Goal: Information Seeking & Learning: Learn about a topic

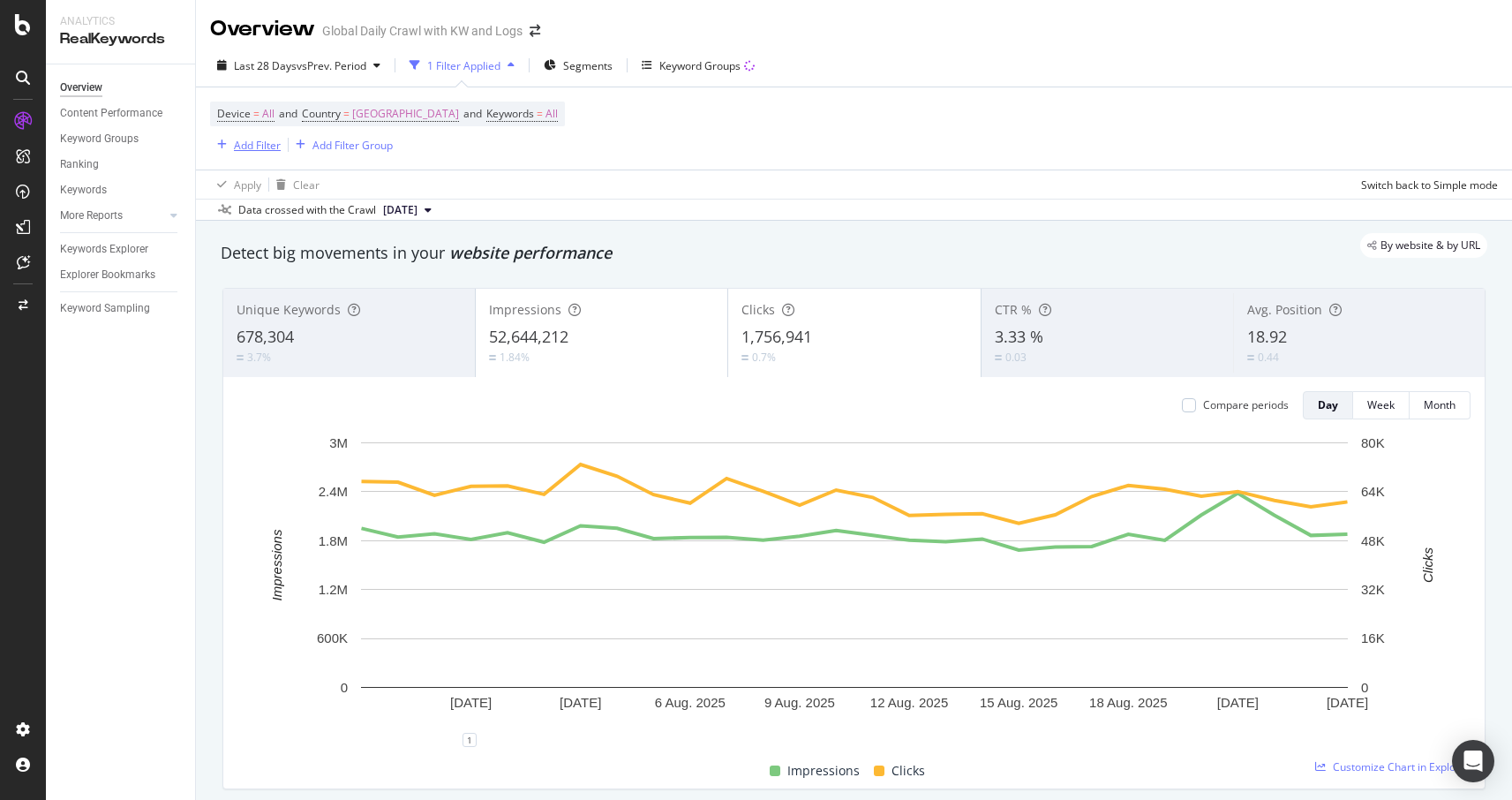
click at [258, 140] on div "Add Filter" at bounding box center [258, 146] width 47 height 15
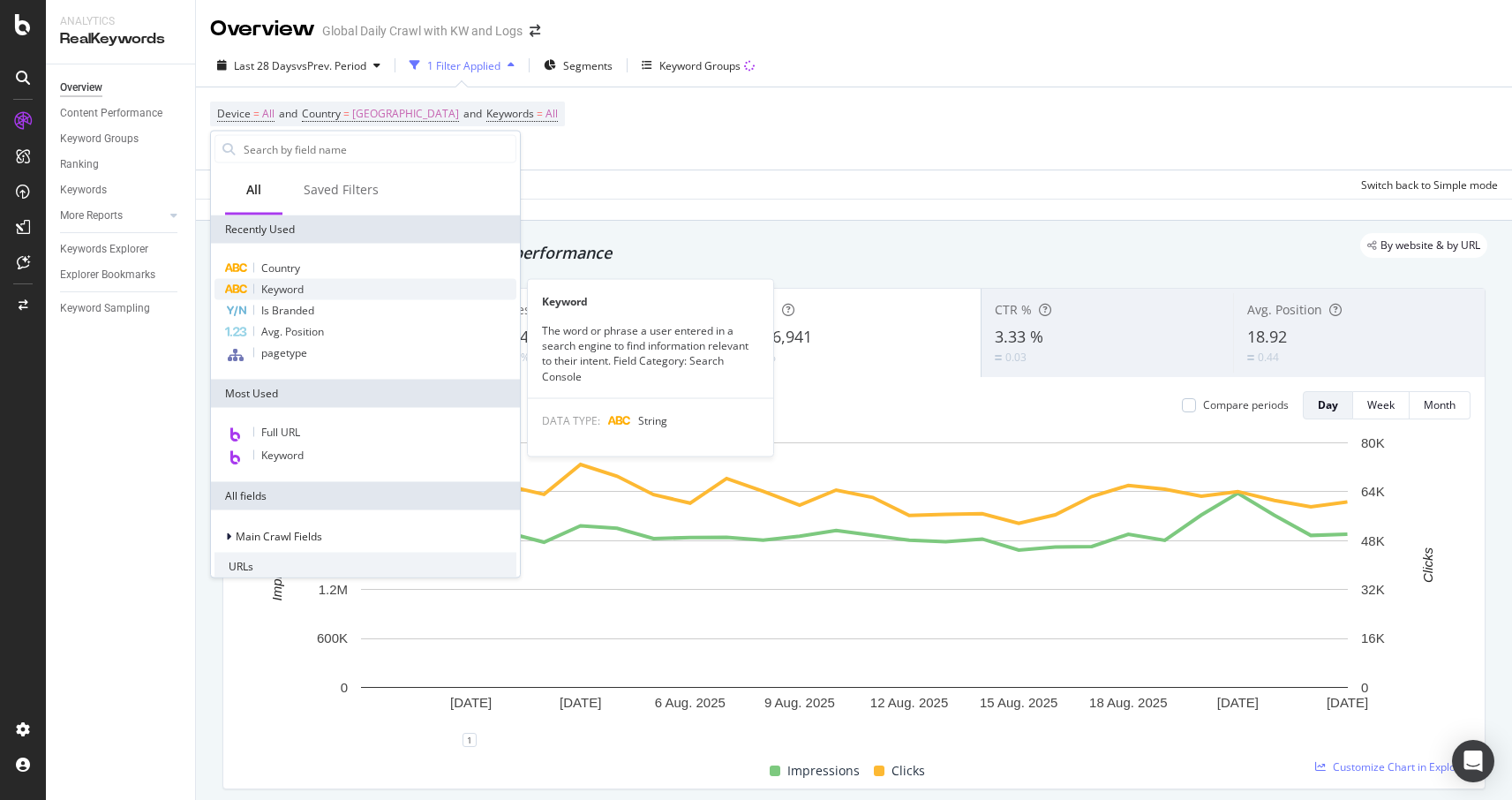
click at [267, 299] on div "Keyword" at bounding box center [365, 289] width 301 height 21
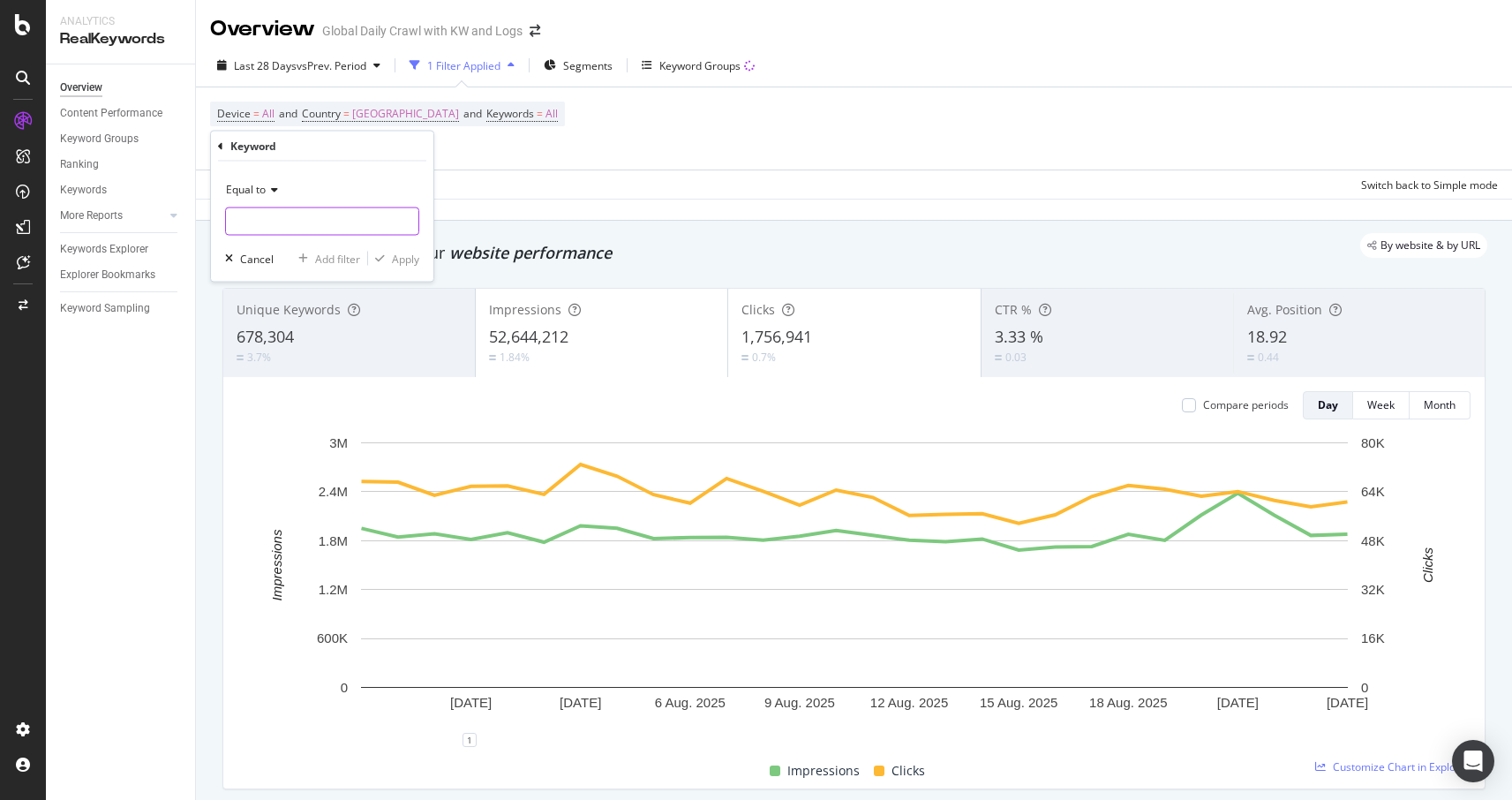
click at [295, 214] on input "text" at bounding box center [322, 221] width 192 height 28
click at [292, 213] on input "text" at bounding box center [322, 221] width 192 height 28
type input "how to clean suede shoes"
click at [424, 195] on div "Equal to how to clean suede shoes how to clean suede shoes Cancel Add filter Ap…" at bounding box center [322, 221] width 222 height 120
click at [399, 268] on div "Equal to how to clean suede shoes how to clean suede shoes Cancel Add filter Ap…" at bounding box center [322, 221] width 222 height 120
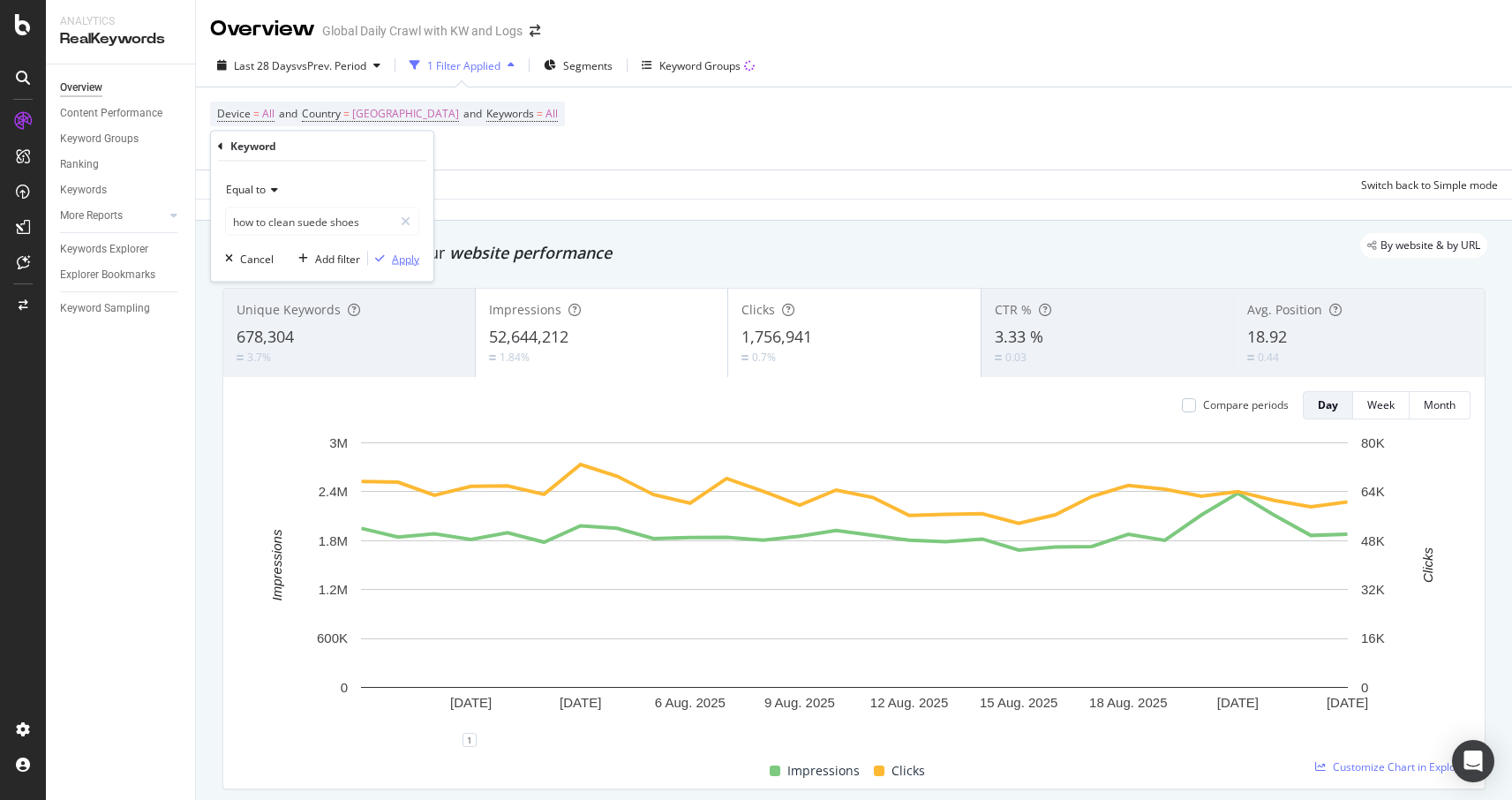
click at [402, 263] on div "Apply" at bounding box center [405, 259] width 27 height 15
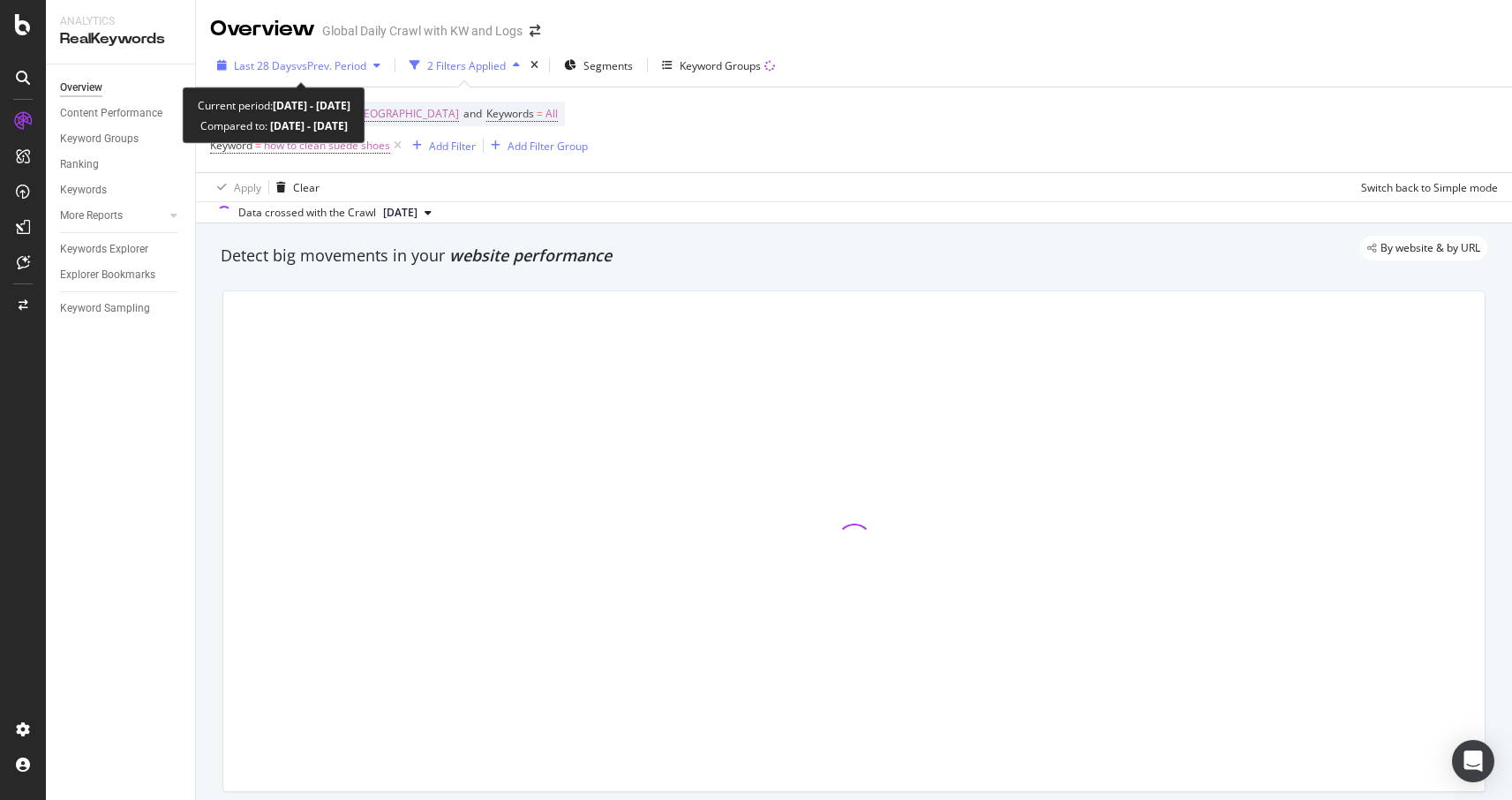
click at [336, 74] on div "Last 28 Days vs Prev. Period" at bounding box center [299, 65] width 177 height 26
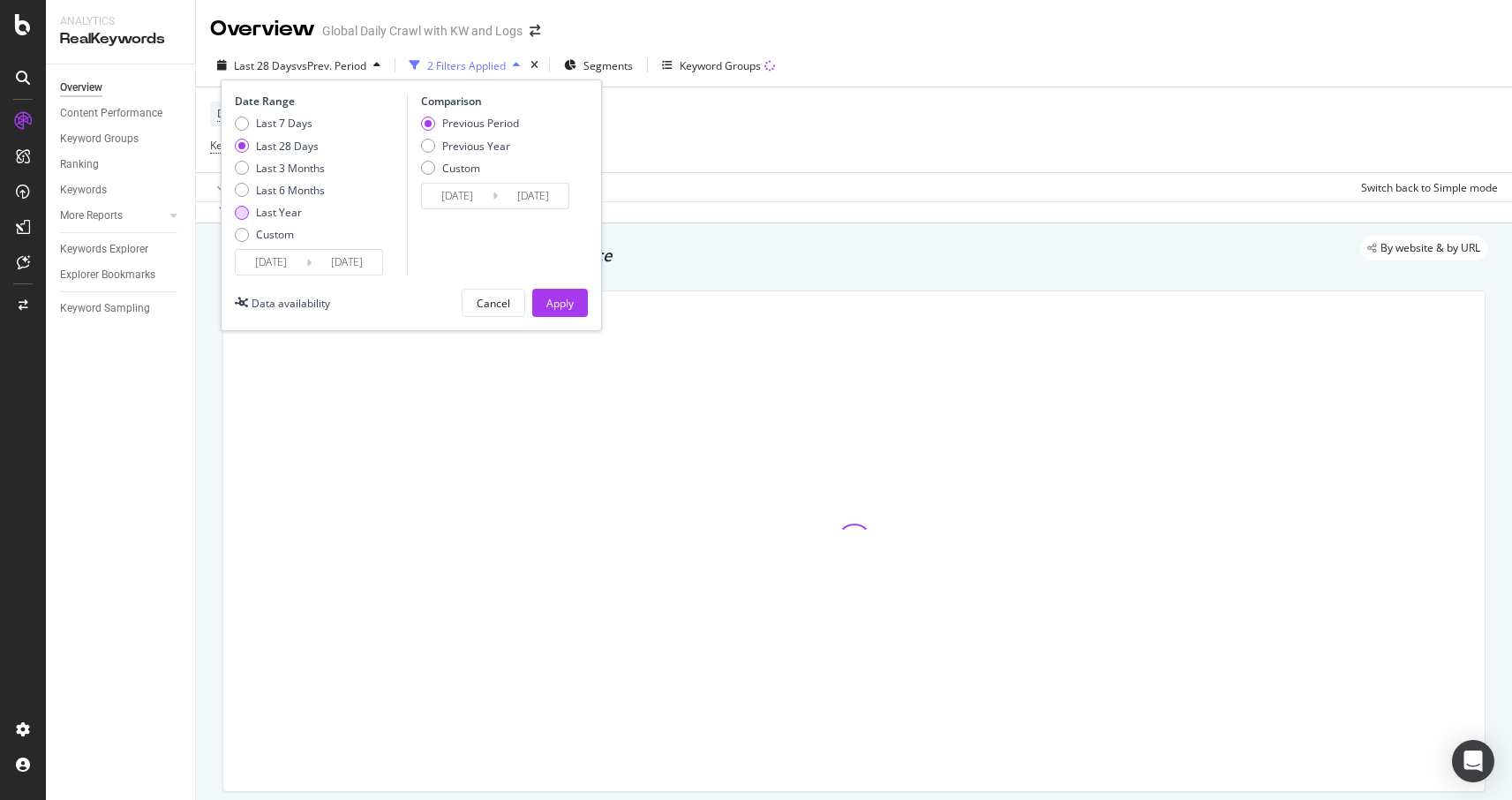
click at [263, 211] on div "Last Year" at bounding box center [278, 212] width 46 height 15
type input "[DATE]"
click at [576, 304] on button "Apply" at bounding box center [560, 302] width 56 height 28
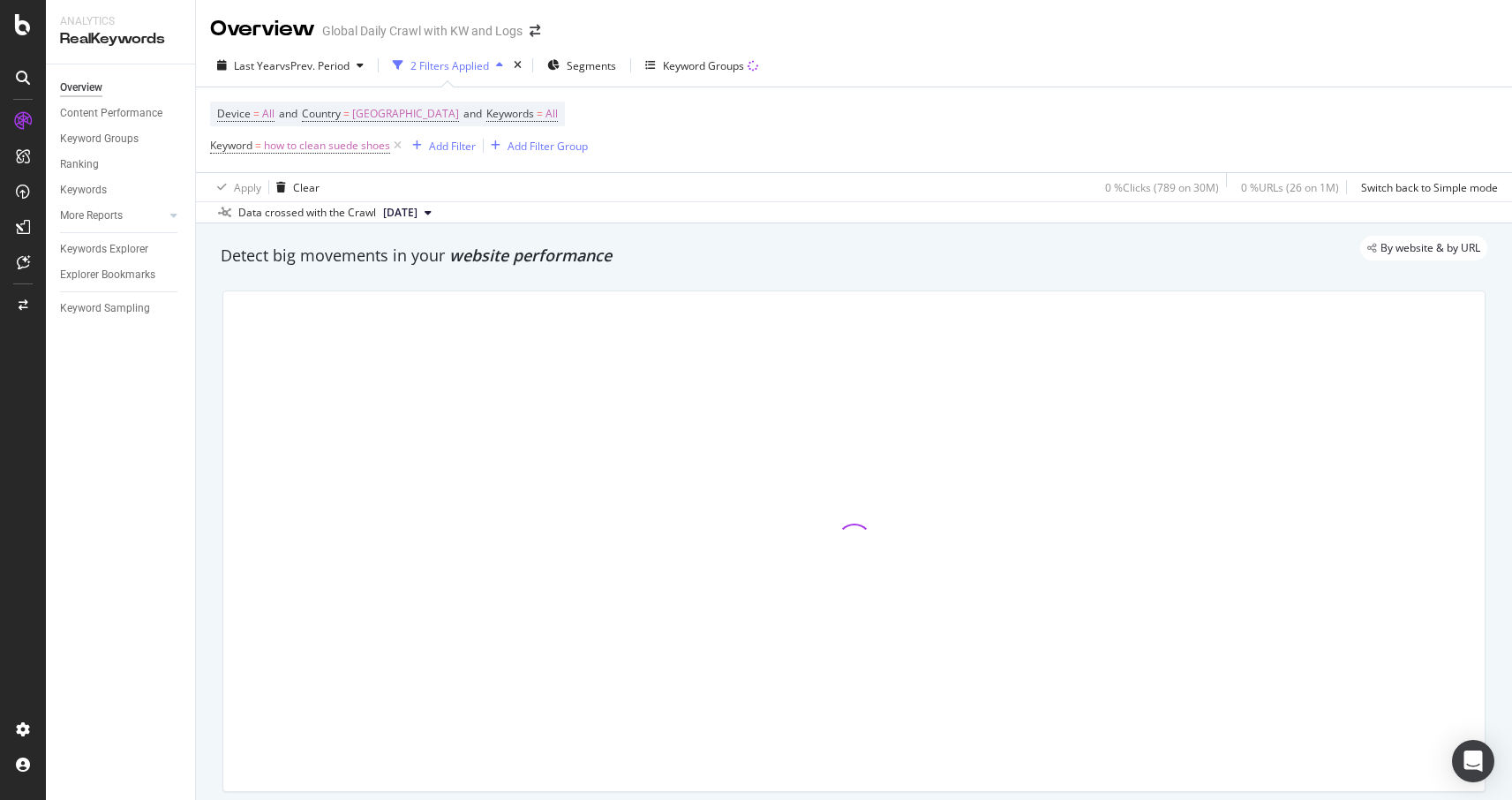
click at [548, 262] on span "website performance" at bounding box center [530, 255] width 162 height 21
click at [536, 261] on span "website performance" at bounding box center [530, 255] width 162 height 21
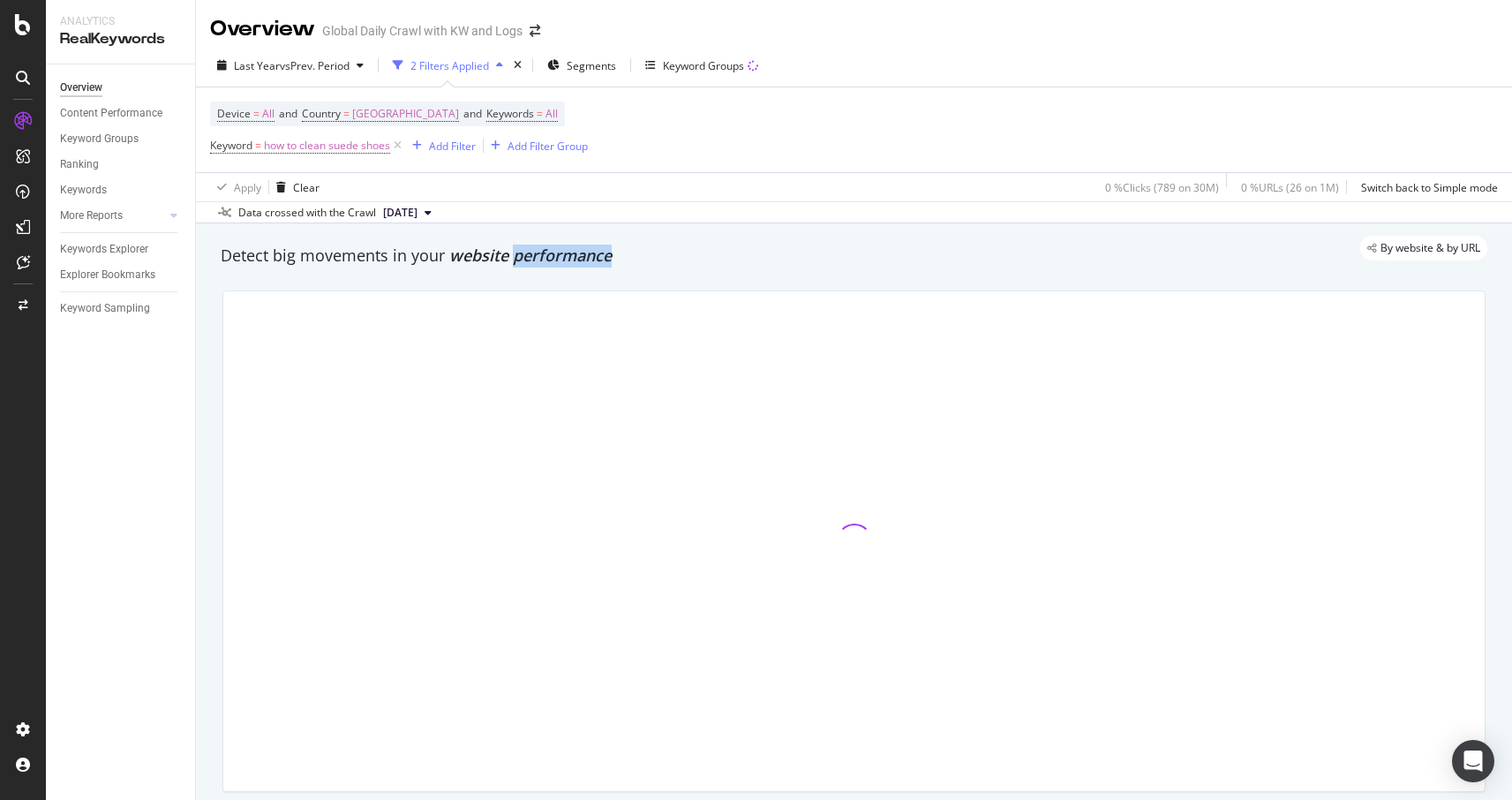
click at [536, 261] on span "website performance" at bounding box center [530, 255] width 162 height 21
click at [521, 261] on span "website performance" at bounding box center [530, 255] width 162 height 21
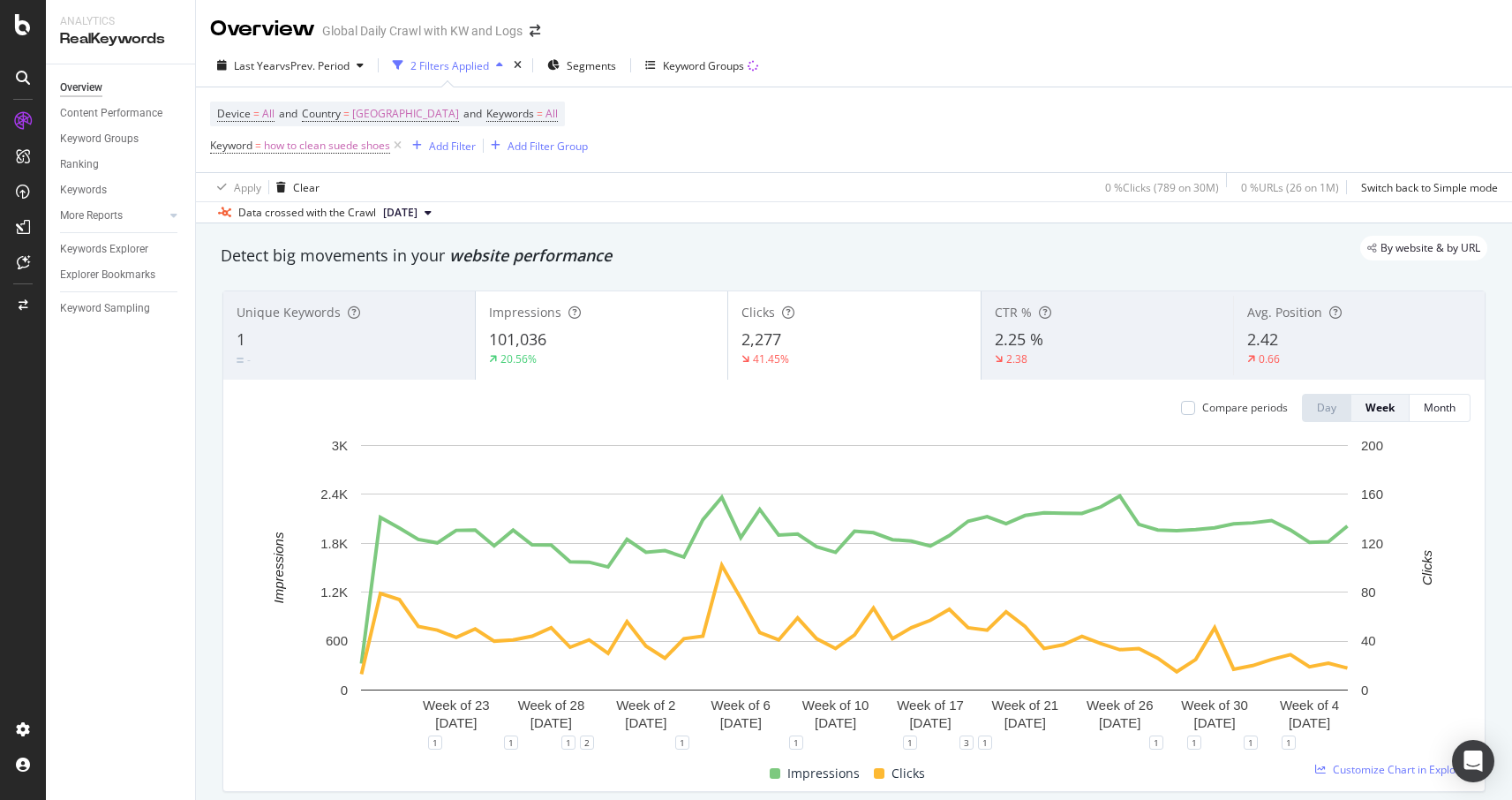
click at [1065, 336] on div "2.25 %" at bounding box center [1107, 340] width 225 height 23
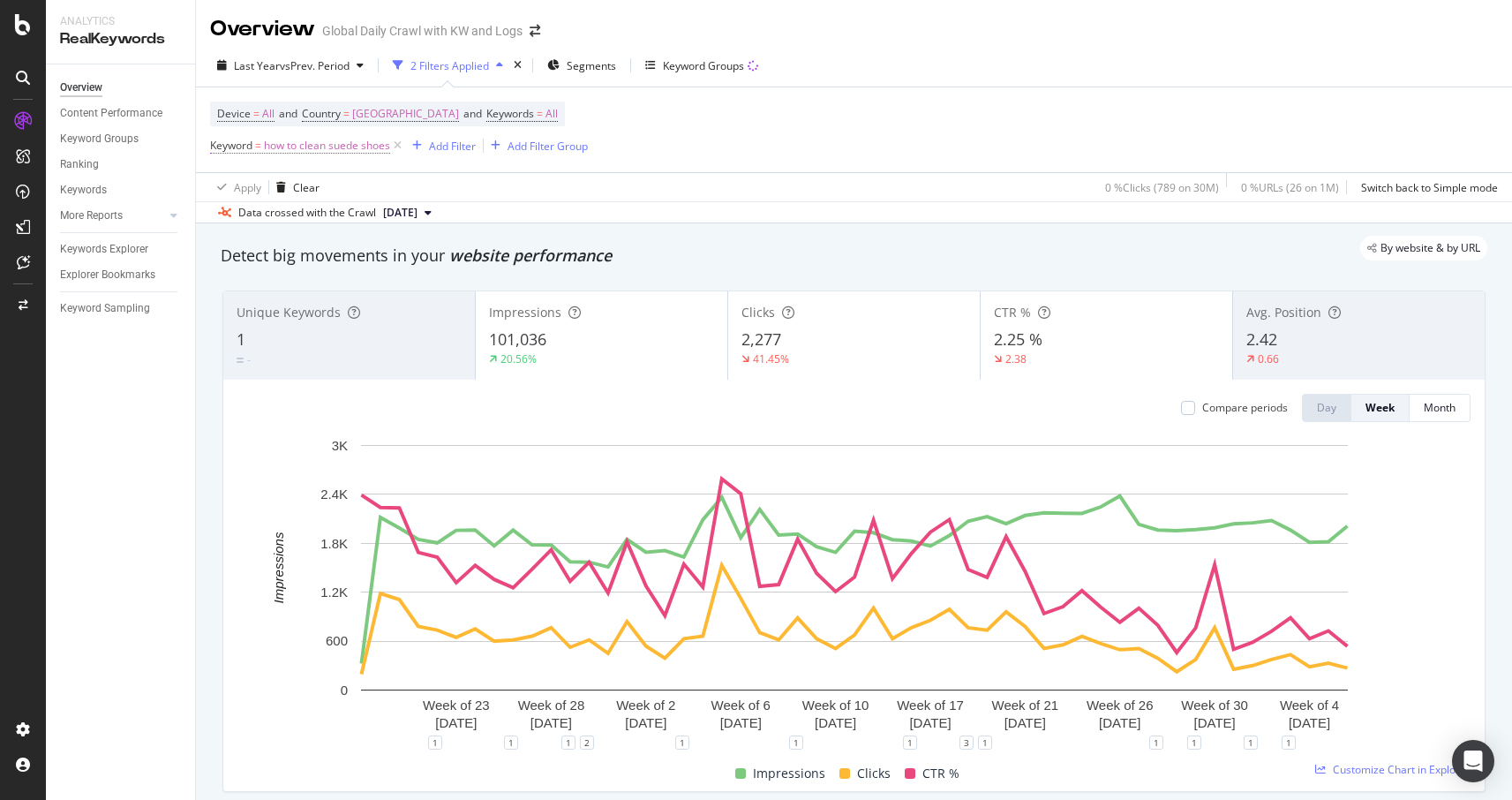
click at [333, 147] on span "how to clean suede shoes" at bounding box center [327, 146] width 126 height 24
click at [220, 145] on icon at bounding box center [221, 144] width 6 height 10
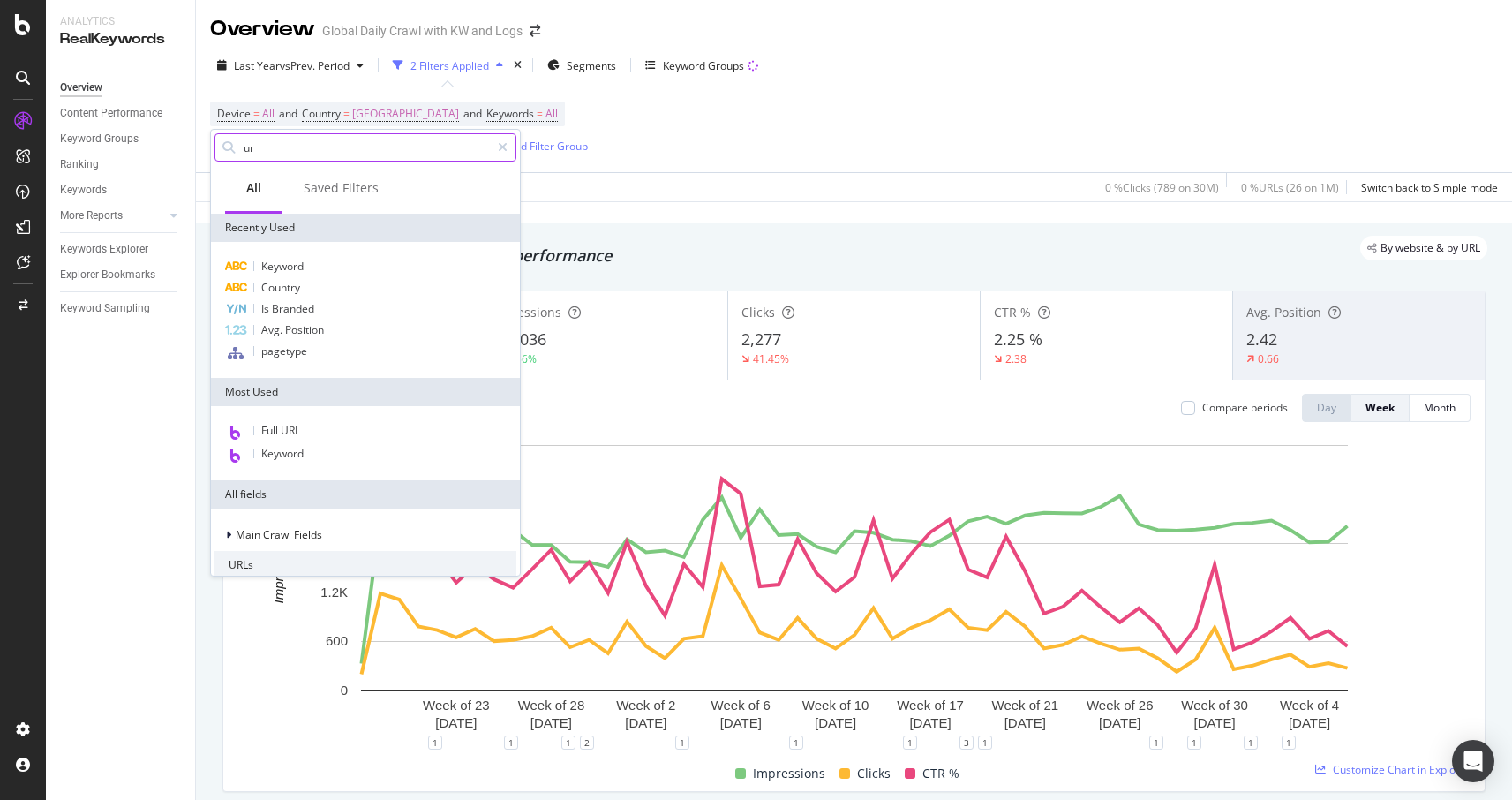
type input "url"
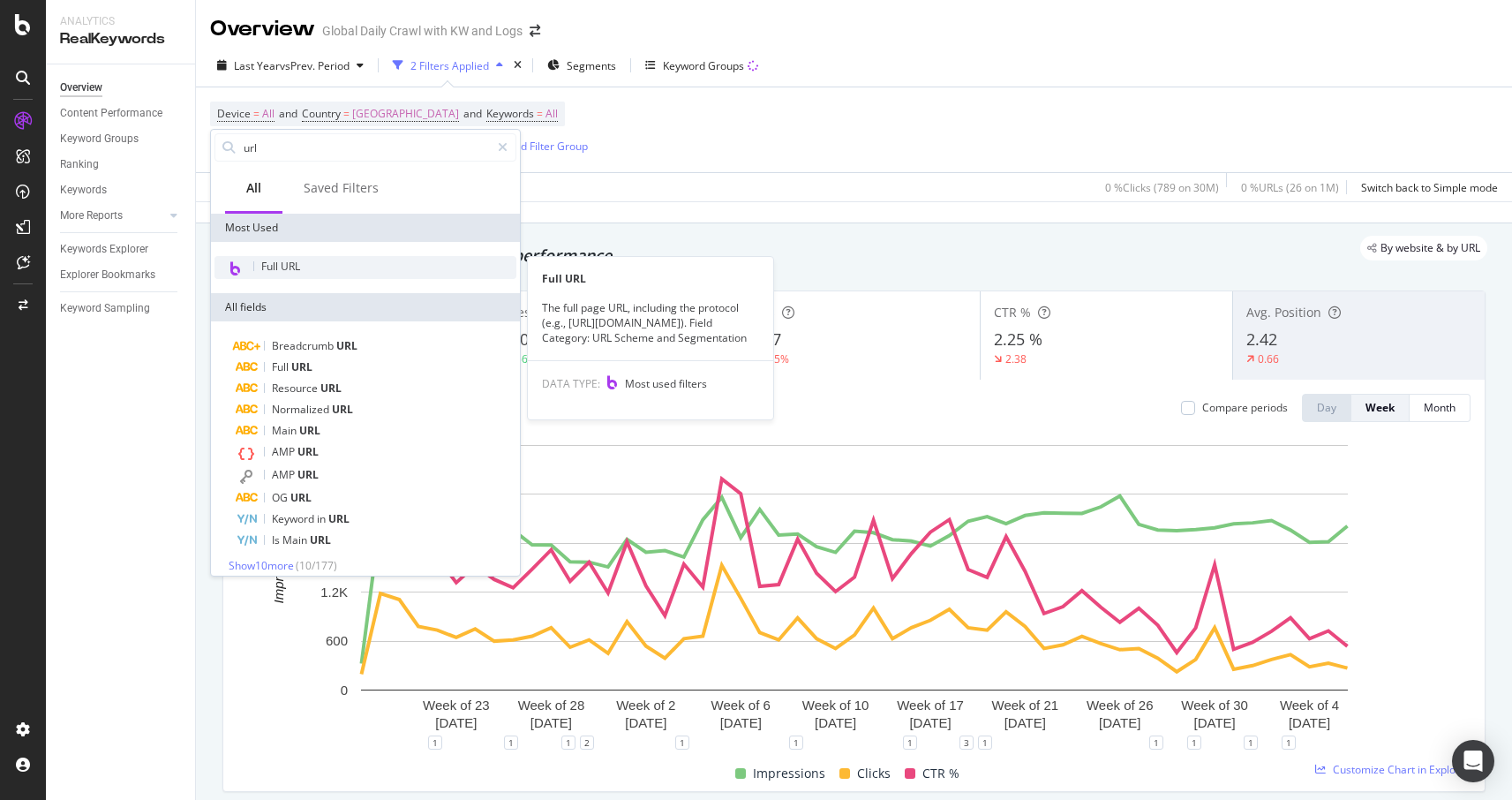
click at [287, 269] on span "Full URL" at bounding box center [281, 266] width 39 height 15
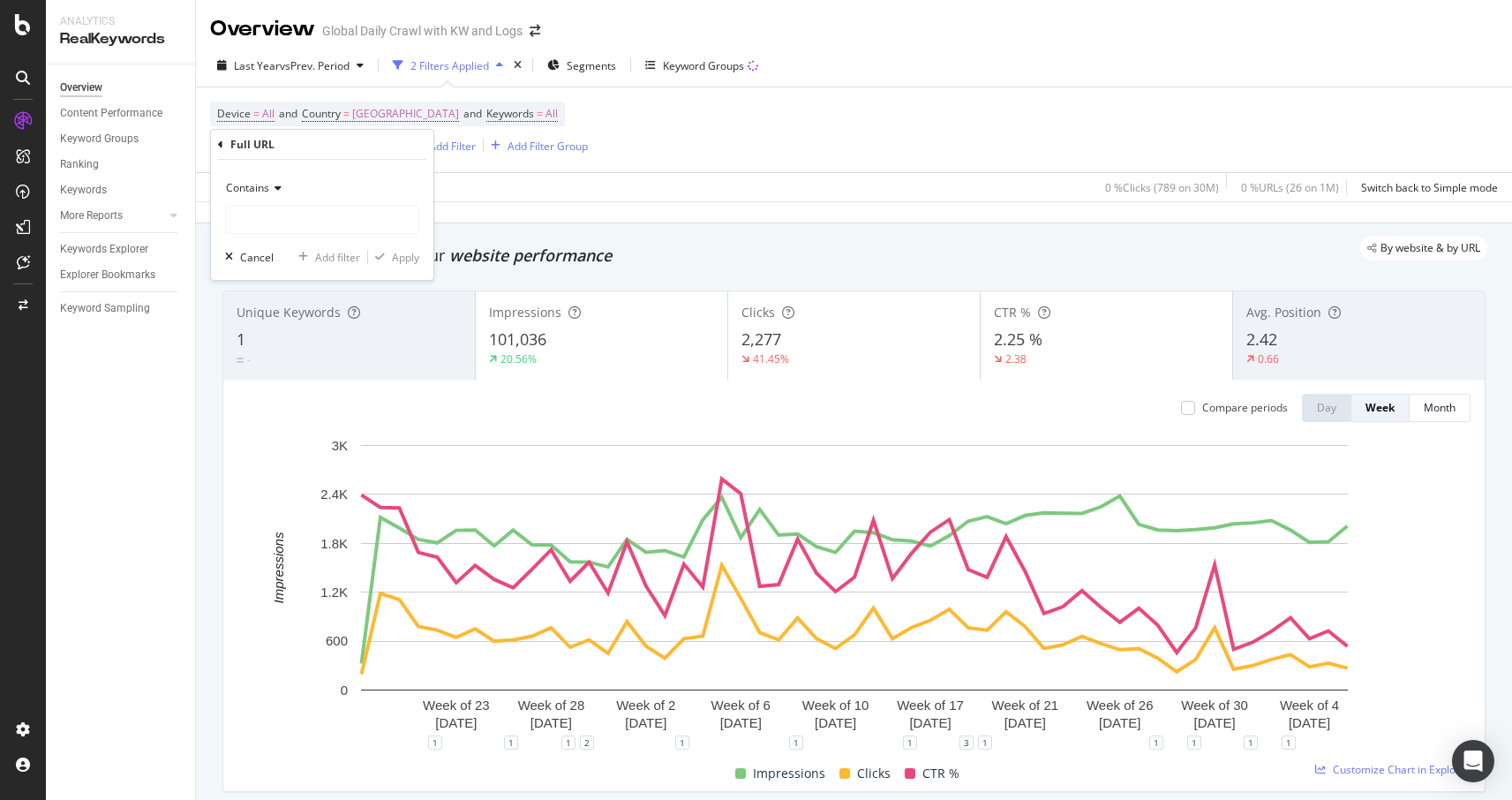
click at [271, 188] on icon at bounding box center [274, 188] width 12 height 10
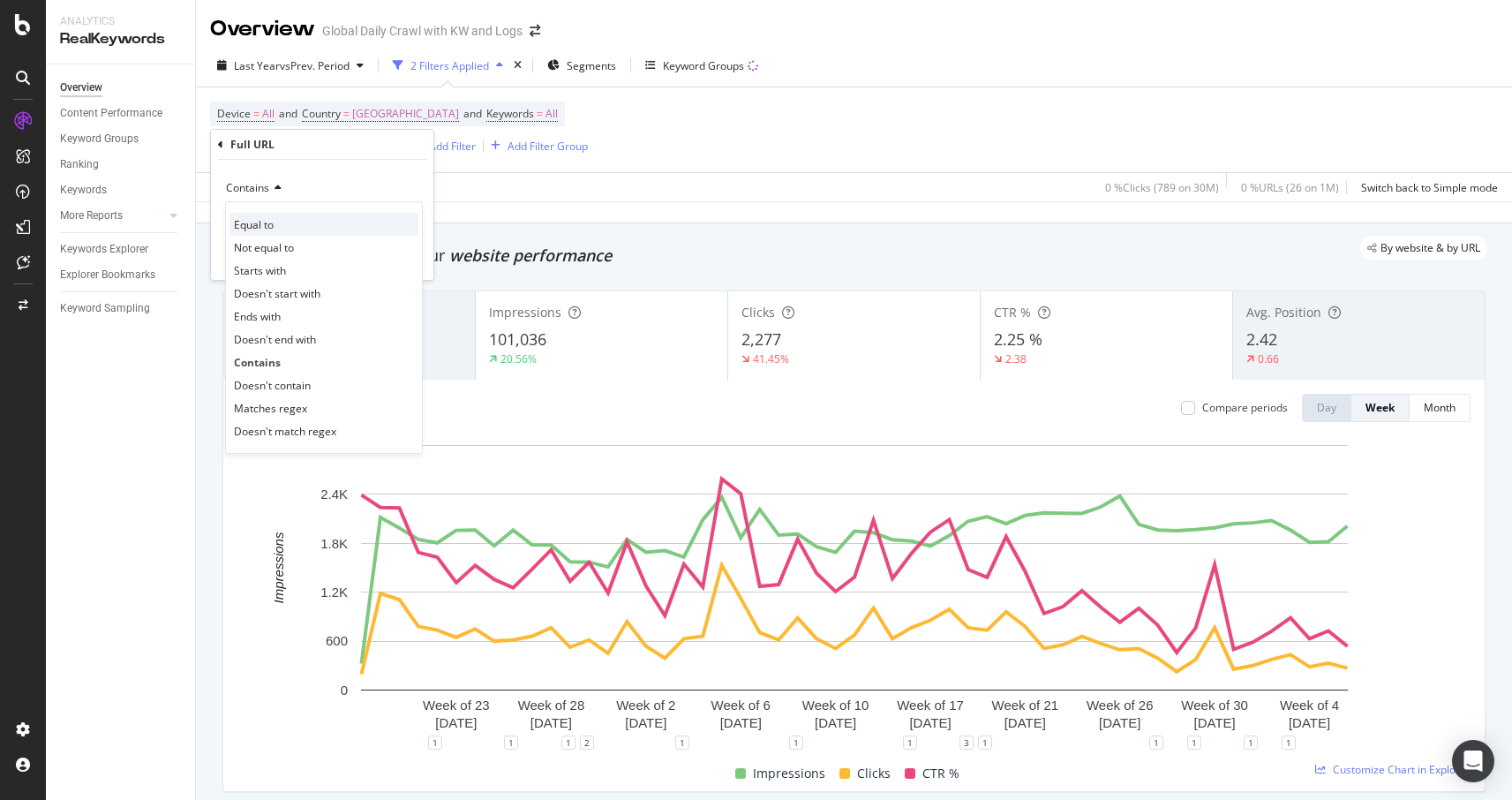
click at [255, 220] on span "Equal to" at bounding box center [254, 225] width 40 height 15
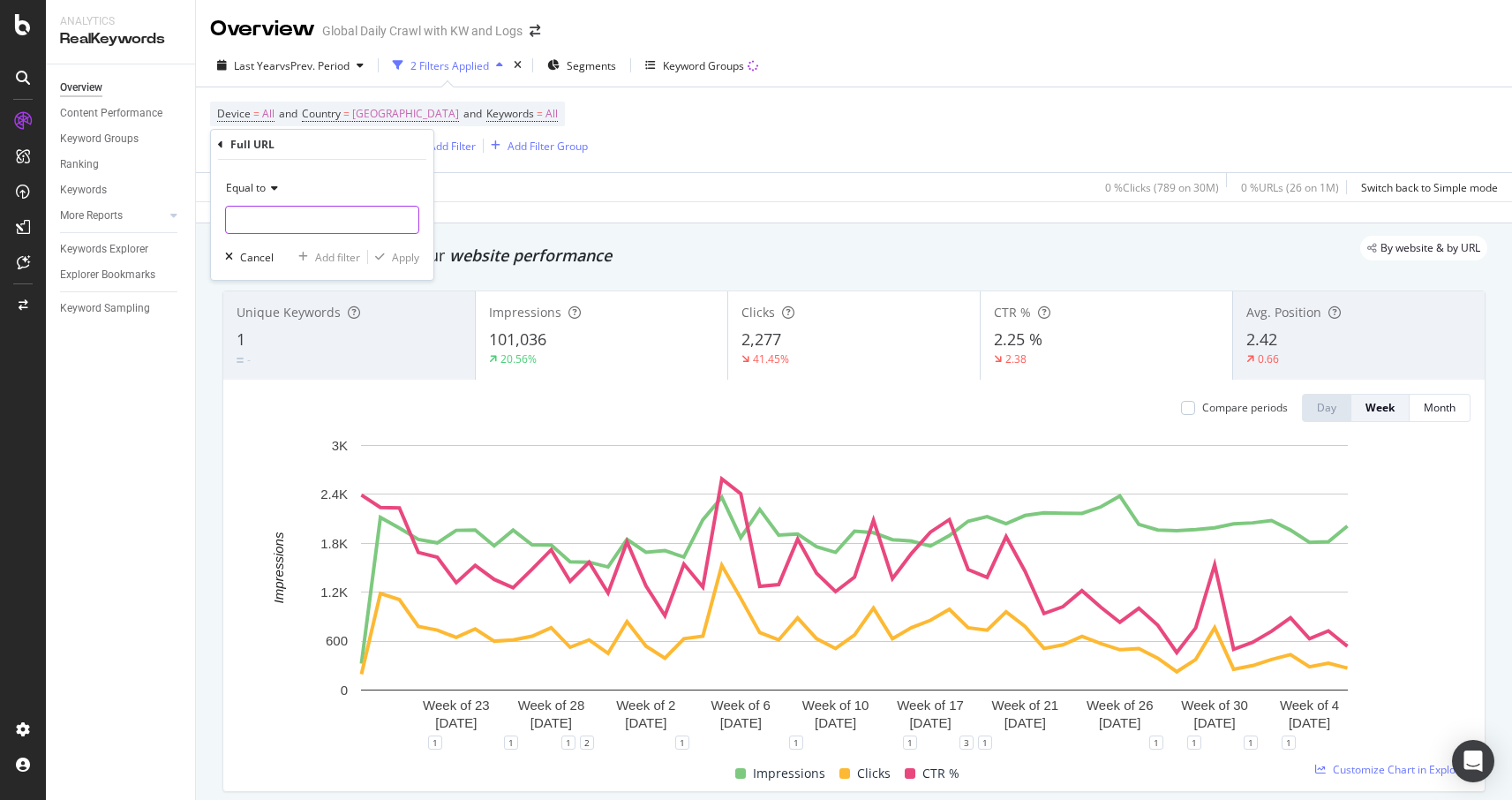
click at [266, 227] on input "text" at bounding box center [322, 219] width 192 height 28
paste input "[URL][DOMAIN_NAME]"
type input "[URL][DOMAIN_NAME]"
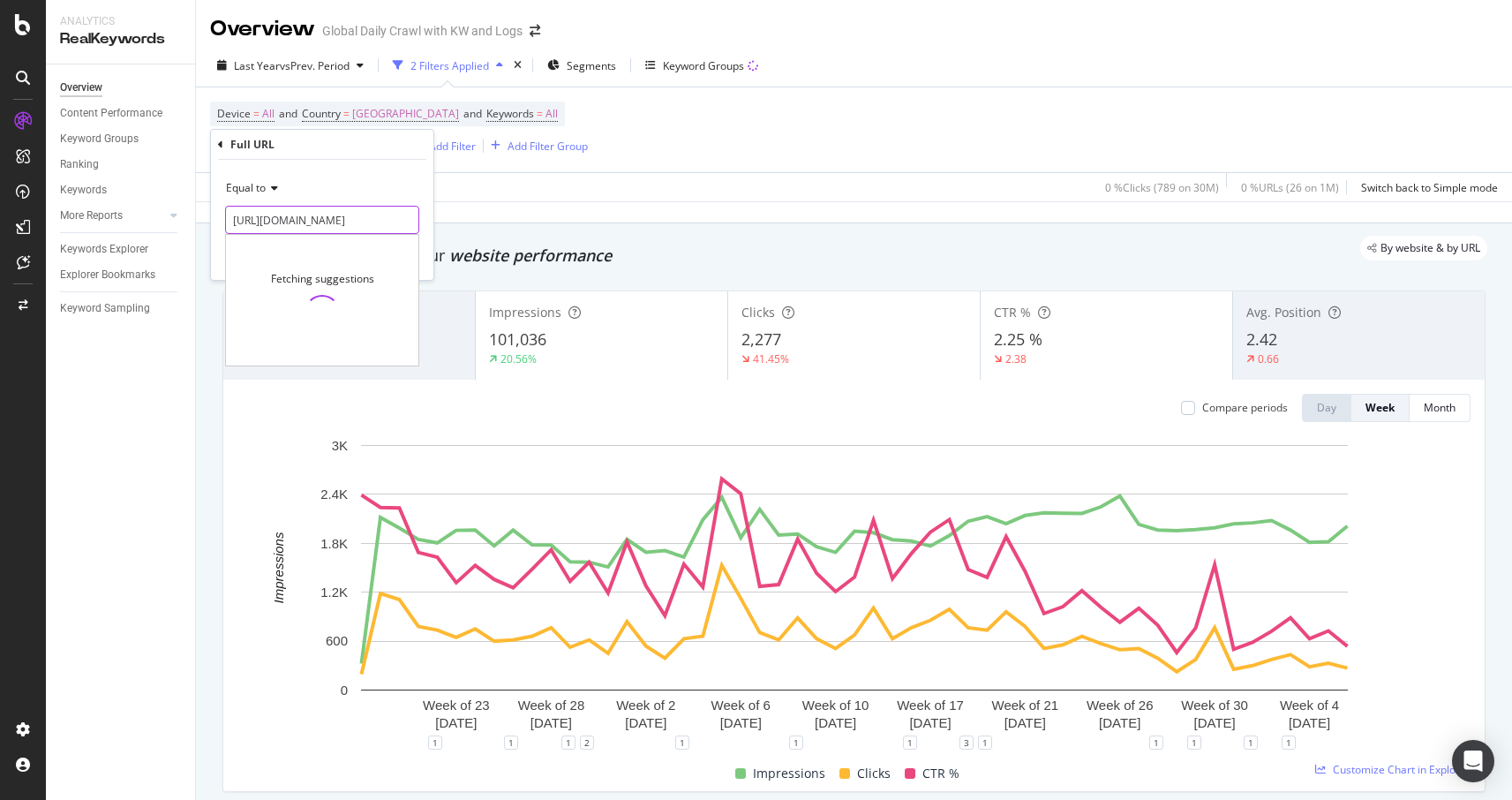
scroll to position [0, 114]
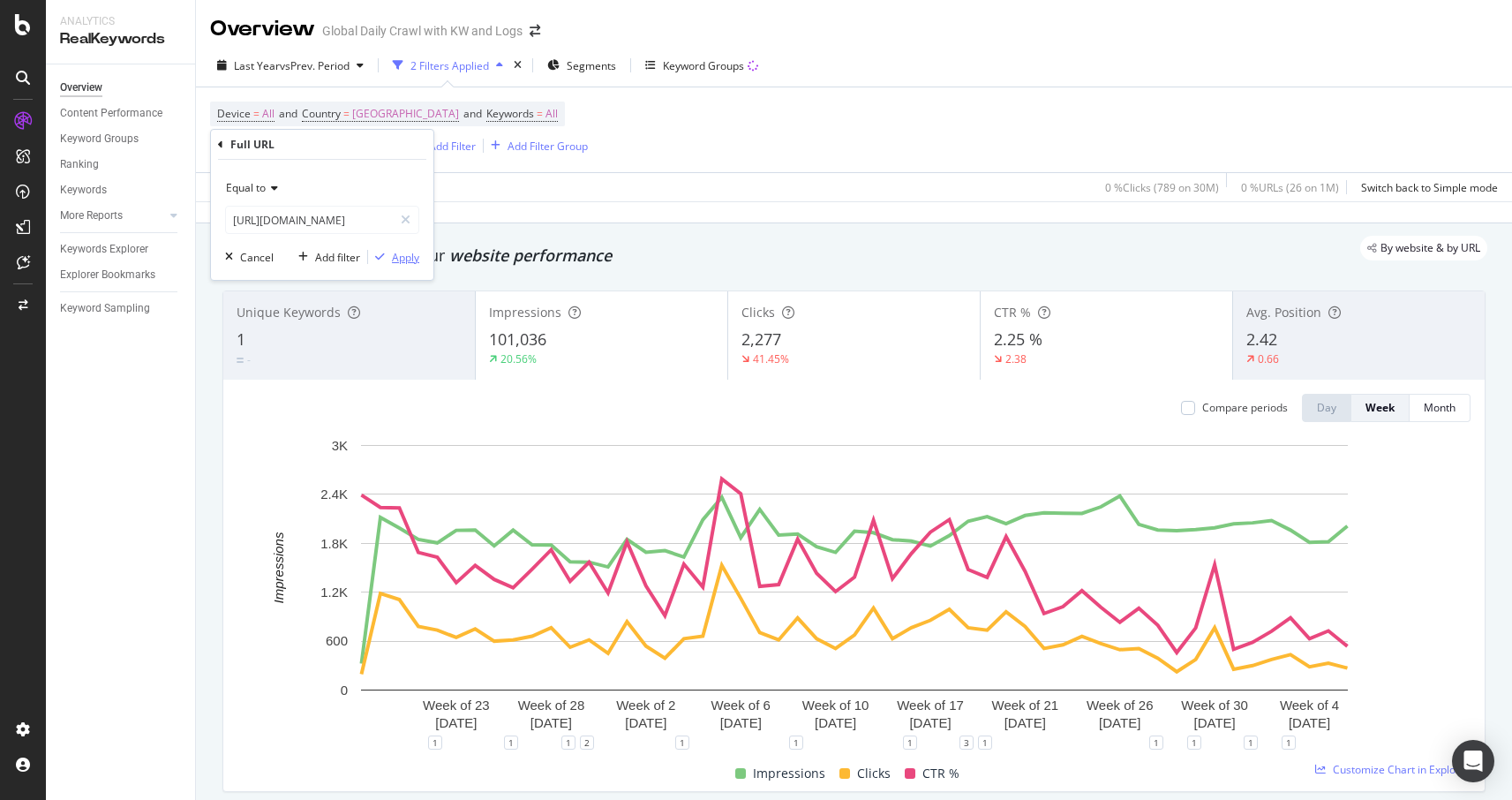
click at [389, 255] on div "button" at bounding box center [380, 257] width 24 height 10
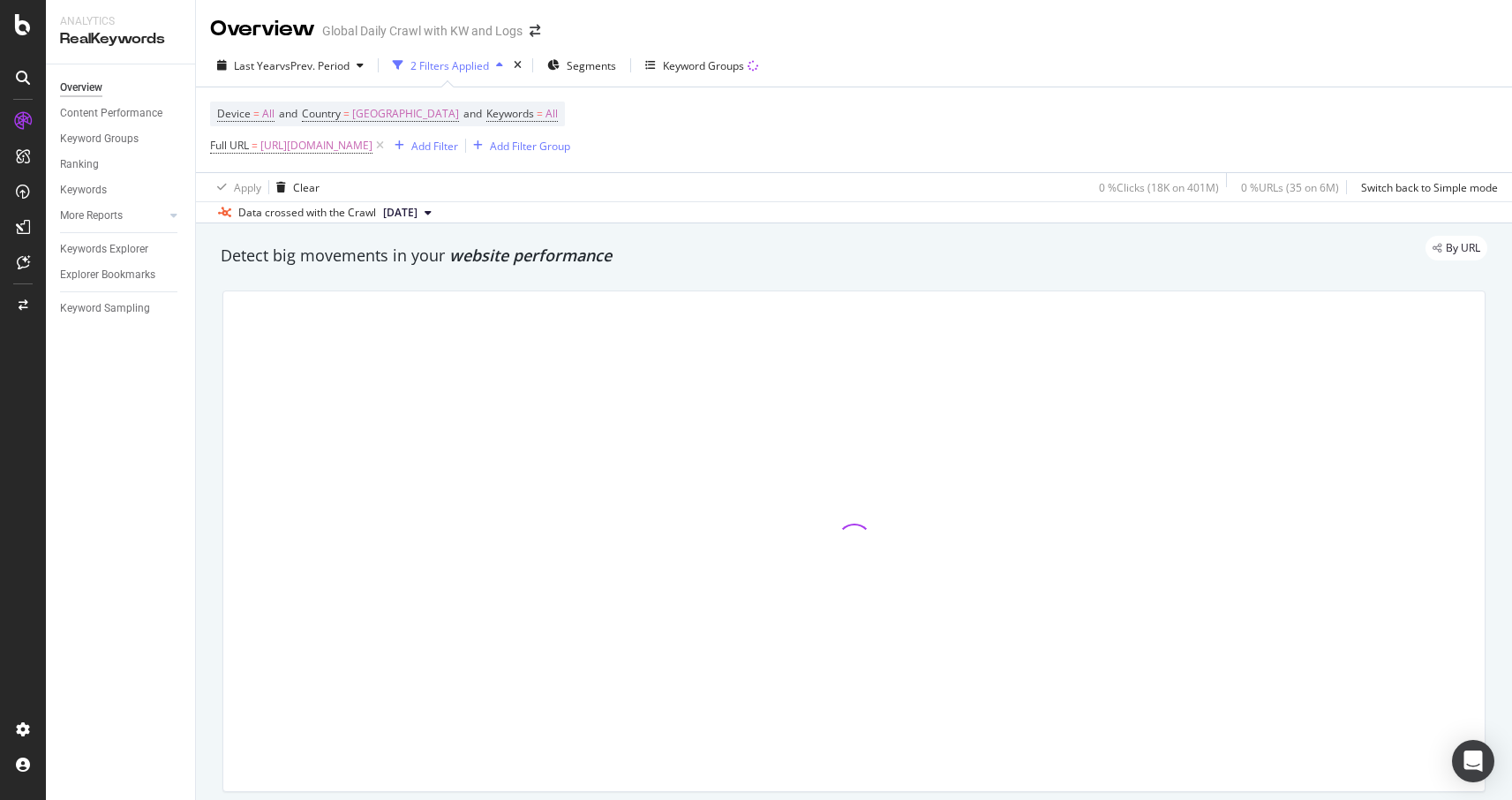
click at [127, 247] on div "Keywords Explorer" at bounding box center [104, 249] width 89 height 19
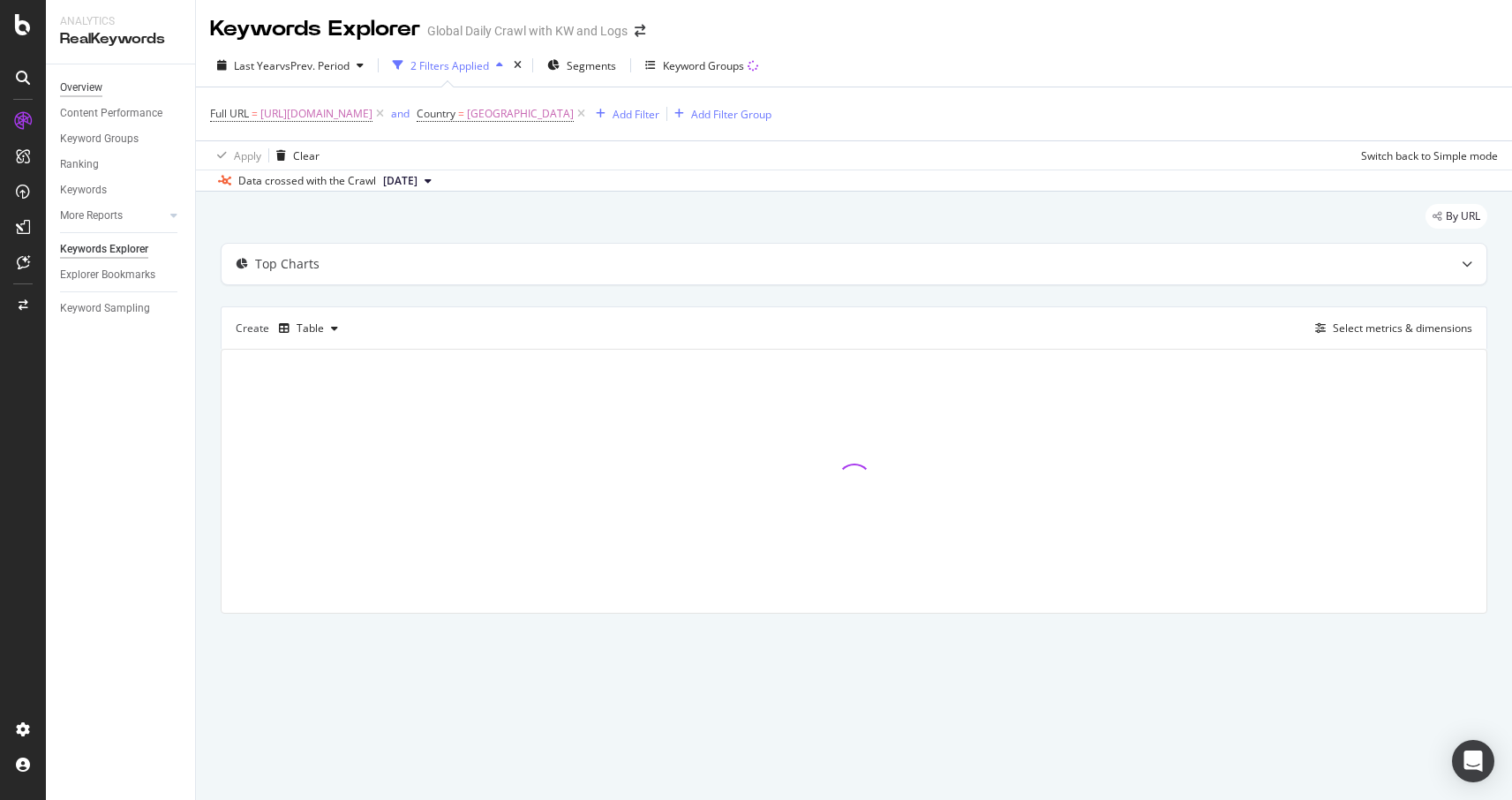
click at [79, 83] on div "Overview" at bounding box center [80, 88] width 42 height 19
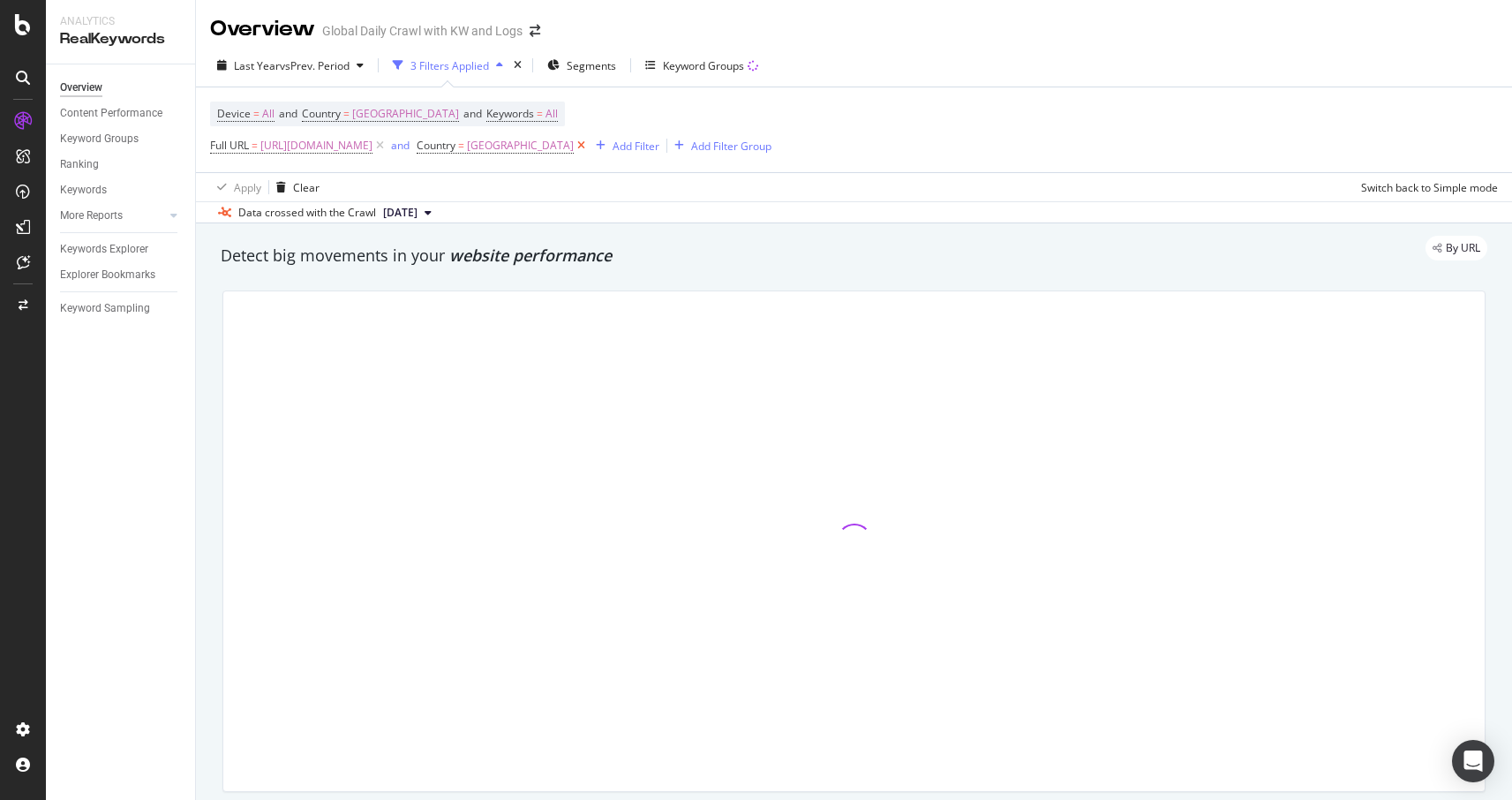
click at [589, 147] on icon at bounding box center [581, 146] width 15 height 18
